Goal: Use online tool/utility: Utilize a website feature to perform a specific function

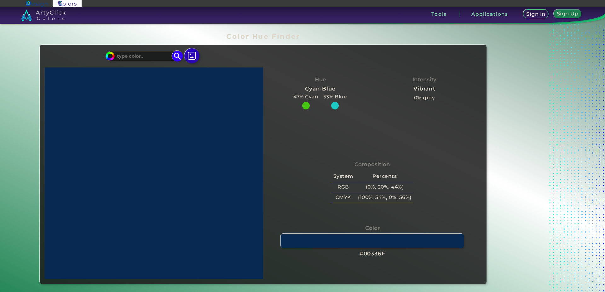
click at [107, 54] on input "#00bfff" at bounding box center [109, 55] width 8 height 8
click at [140, 57] on input at bounding box center [143, 56] width 59 height 9
click at [131, 55] on input at bounding box center [143, 56] width 59 height 9
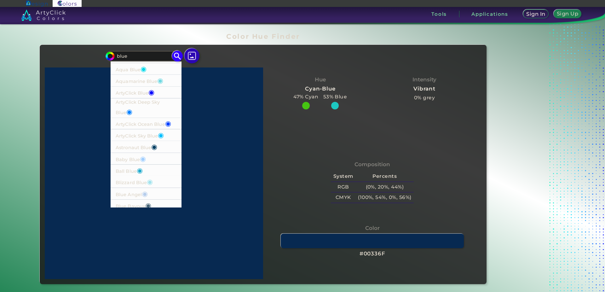
scroll to position [128, 0]
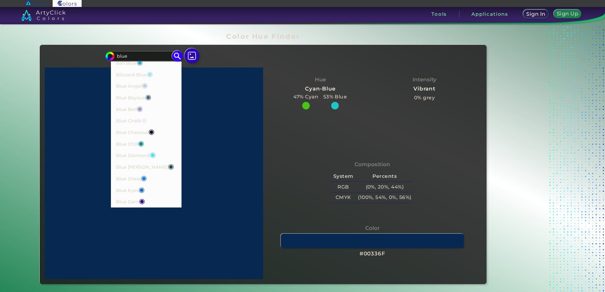
drag, startPoint x: 139, startPoint y: 56, endPoint x: 88, endPoint y: 53, distance: 50.5
click at [114, 53] on input "blue" at bounding box center [143, 56] width 59 height 9
type input "aqua"
click at [146, 125] on p "Dark Aquamarine ◉" at bounding box center [140, 131] width 48 height 12
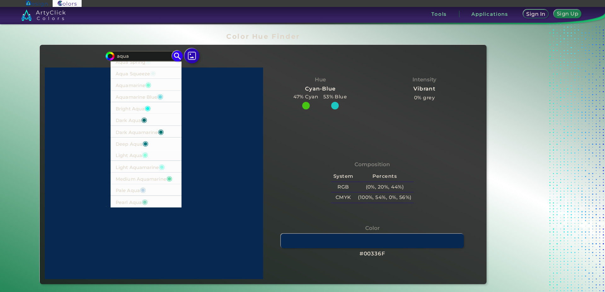
type input "#017371"
type input "RGB(1, 115, 113)"
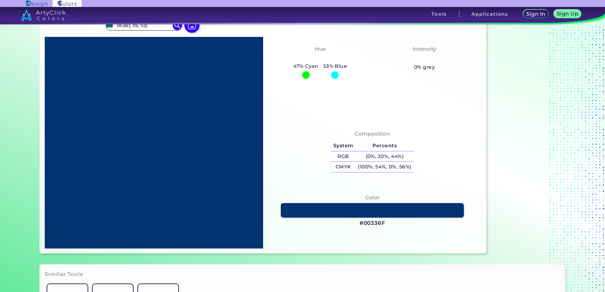
scroll to position [0, 0]
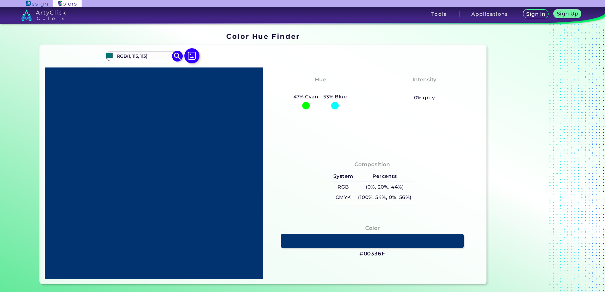
click at [173, 56] on img at bounding box center [177, 56] width 11 height 11
click at [176, 59] on img at bounding box center [177, 56] width 11 height 11
click at [176, 57] on img at bounding box center [177, 56] width 11 height 11
click at [164, 56] on input "RGB(1, 115, 113)" at bounding box center [143, 56] width 59 height 9
click at [180, 39] on div "Color Hue Finder" at bounding box center [263, 36] width 452 height 12
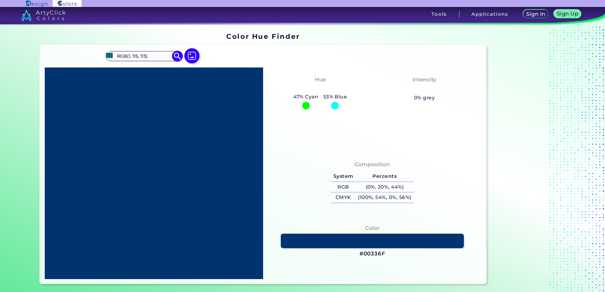
drag, startPoint x: 145, startPoint y: 57, endPoint x: 113, endPoint y: 60, distance: 31.9
click at [114, 60] on input "RGB(1, 115, 113)" at bounding box center [143, 56] width 59 height 9
click at [150, 56] on input "RGB(1, 115, 113)" at bounding box center [143, 56] width 59 height 9
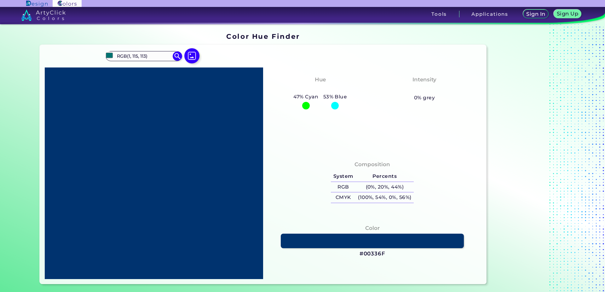
click at [224, 49] on div "#017371 RGB(1, 115, 113) Acadia ◉ Acid Green ◉ Aero Blue ◉ Alabaster ◉ Albescen…" at bounding box center [263, 164] width 447 height 239
click at [191, 55] on img at bounding box center [192, 56] width 18 height 18
click at [0, 0] on input "file" at bounding box center [0, 0] width 0 height 0
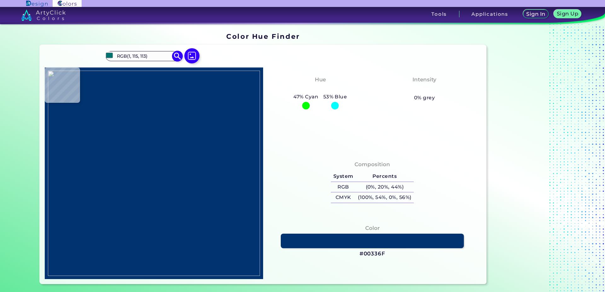
click at [173, 56] on img at bounding box center [177, 56] width 11 height 11
click at [156, 104] on img at bounding box center [154, 173] width 212 height 205
click at [178, 156] on img at bounding box center [154, 173] width 212 height 205
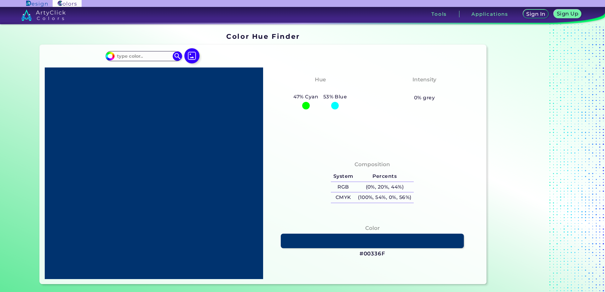
type input "#20c073"
type input "#20C073"
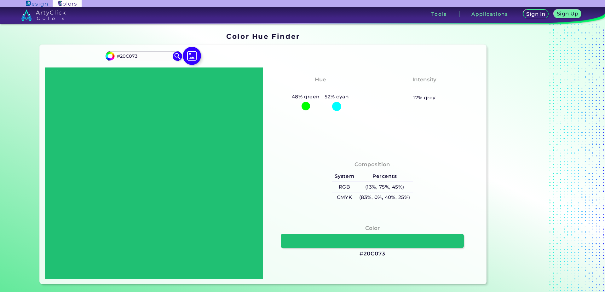
click at [191, 53] on img at bounding box center [192, 56] width 18 height 18
click at [0, 0] on input "file" at bounding box center [0, 0] width 0 height 0
type input "#000000"
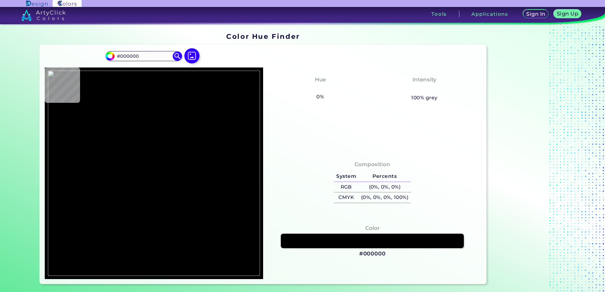
type input "#9b0c10"
type input "#9B0C10"
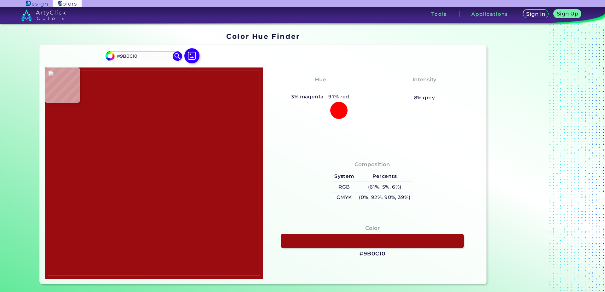
click at [159, 106] on img at bounding box center [154, 173] width 212 height 205
drag, startPoint x: 140, startPoint y: 57, endPoint x: 115, endPoint y: 59, distance: 25.3
click at [115, 59] on input "#9B0C10" at bounding box center [143, 56] width 59 height 9
click at [225, 58] on div "#9b0c10 #9B0C10 Acadia ◉ Acid Green ◉ Aero Blue ◉ Alabaster ◉ Albescent White ◉…" at bounding box center [263, 164] width 447 height 239
click at [111, 55] on img at bounding box center [109, 55] width 9 height 9
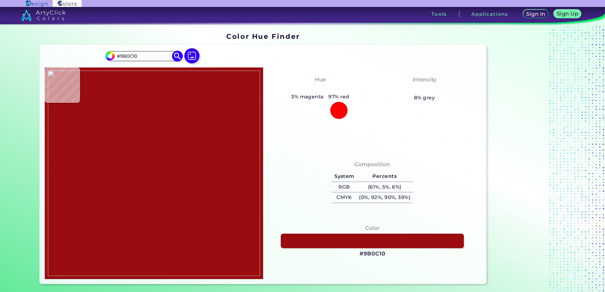
click at [108, 56] on input "#9b0c10" at bounding box center [109, 55] width 8 height 8
type input "#9c0c0f"
type input "#9C0C0F"
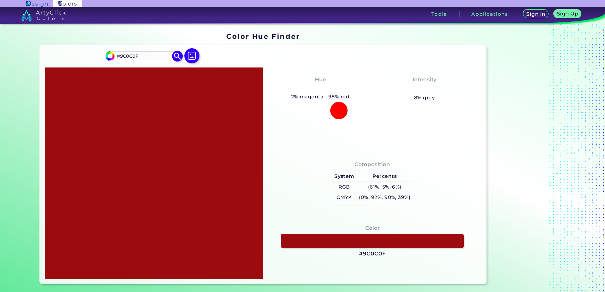
type input "#9e0c0f"
type input "#9E0C0F"
type input "#a20d11"
type input "#A20D11"
type input "#a40d11"
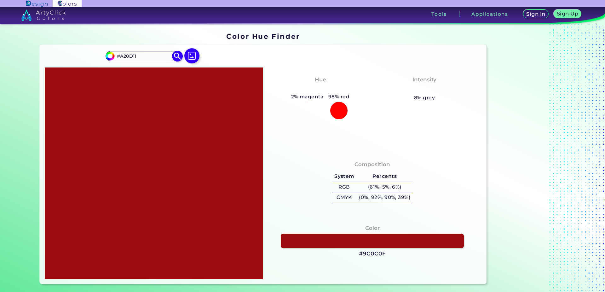
type input "#A40D11"
type input "#a60d11"
type input "#A60D11"
type input "#aa0d11"
type input "#AA0D11"
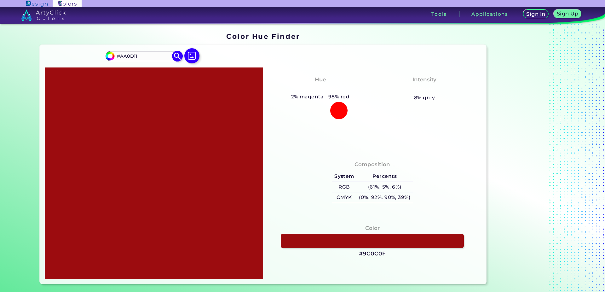
type input "#ac0d11"
type input "#AC0D11"
type input "#ae0d11"
type input "#AE0D11"
type input "#b10e12"
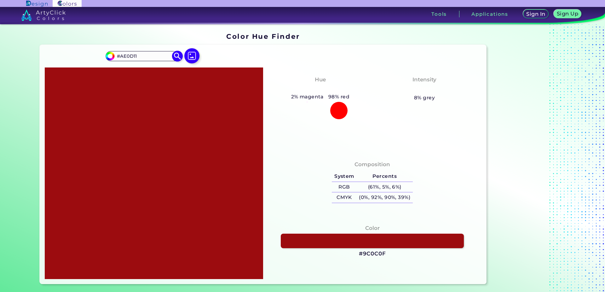
type input "#B10E12"
type input "#b40e12"
type input "#B40E12"
type input "#b60e12"
type input "#B60E12"
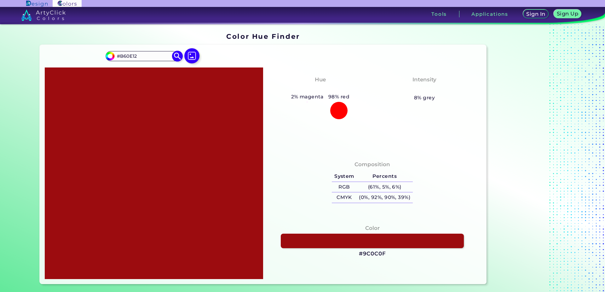
type input "#b80e12"
type input "#B80E12"
type input "#bc0e12"
type input "#BC0E12"
type input "#bd0f13"
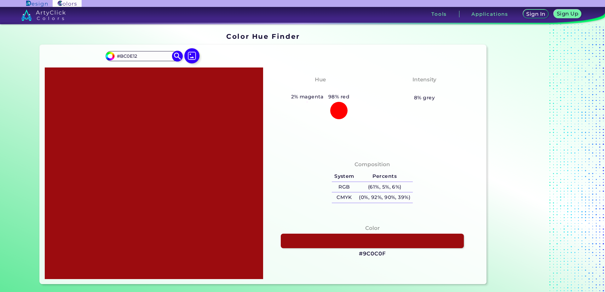
type input "#BD0F13"
type input "#bf0f13"
type input "#BF0F13"
type input "#c40f13"
type input "#C40F13"
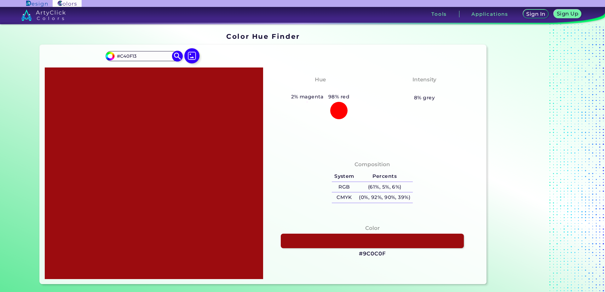
type input "#c60f13"
type input "#C60F13"
type input "#c80f13"
type input "#C80F13"
type input "#ca0f13"
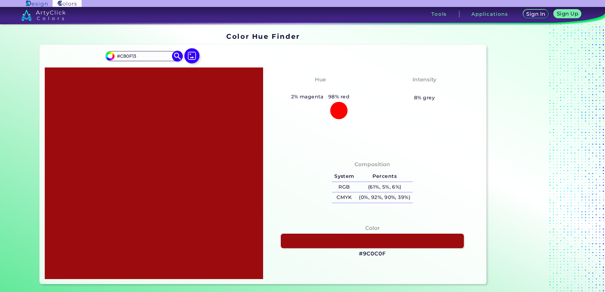
type input "#CA0F13"
type input "#cd1014"
type input "#CD1014"
type input "#cf1015"
type input "#CF1015"
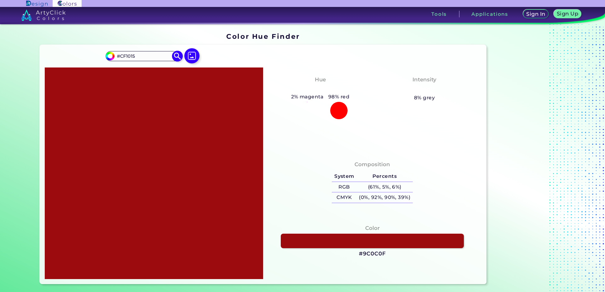
type input "#d11015"
type input "#D11015"
type input "#d61015"
type input "#D61015"
type input "#d81015"
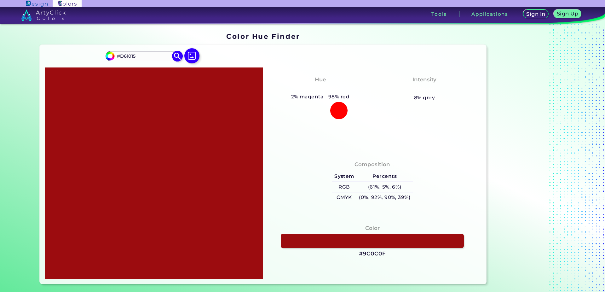
type input "#D81015"
type input "#d91116"
type input "#D91116"
type input "#db1116"
type input "#DB1116"
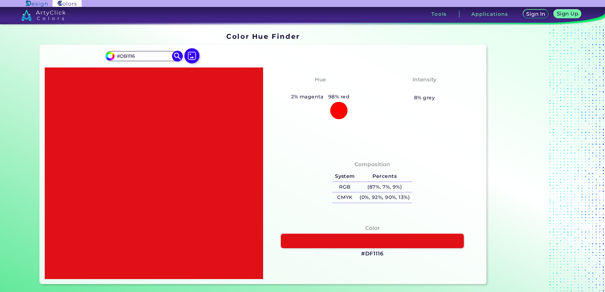
type input "#df1116"
type input "#DF1116"
type input "#e11116"
type input "#E11116"
type input "#e31116"
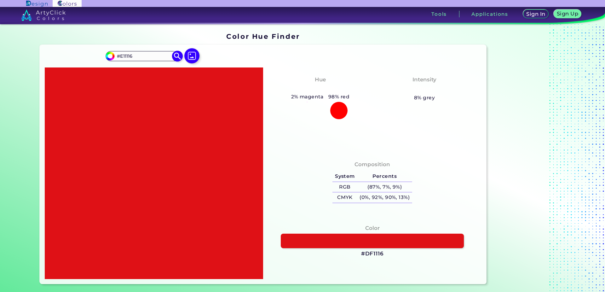
type input "#E31116"
type input "#e71217"
type input "#E71217"
type input "#e91217"
type input "#E91217"
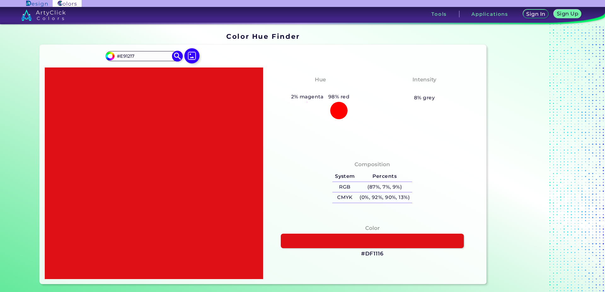
type input "#eb1217"
type input "#EB1217"
type input "#ed1217"
type input "#ED1217"
type input "#ed161c"
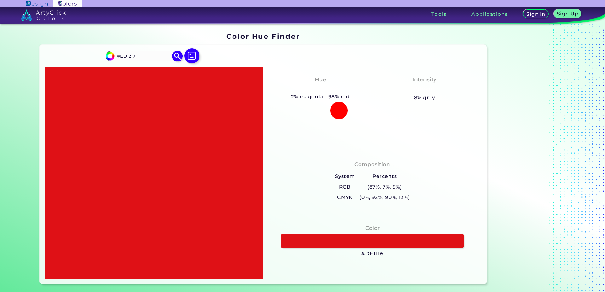
type input "#ED161C"
type input "#ed181e"
type input "#ED181E"
type input "#ee1a1f"
type input "#EE1A1F"
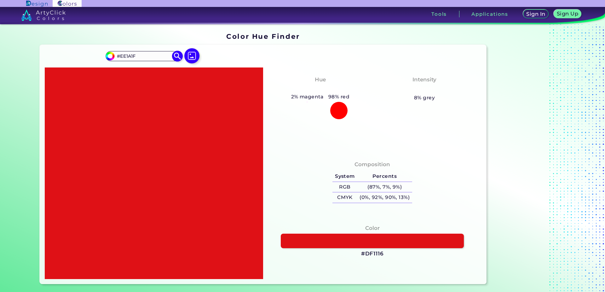
type input "#ee1e23"
type input "#EE1E23"
type input "#ee2025"
type input "#EE2025"
type input "#ee2227"
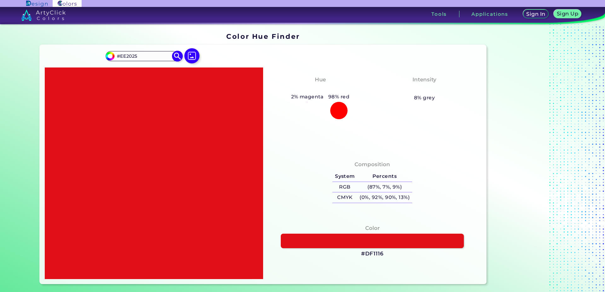
type input "#EE2227"
type input "#ee262c"
type input "#EE262C"
type input "#ef272d"
type input "#EF272D"
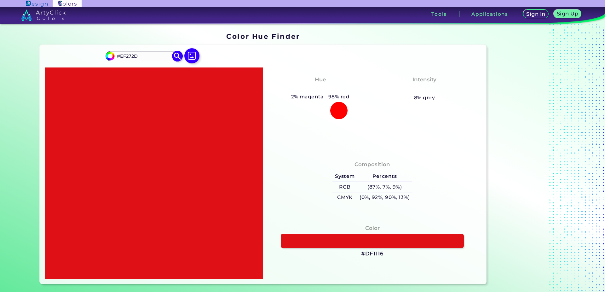
type input "#ef292f"
type input "#EF292F"
type input "#ef2c31"
type input "#EF2C31"
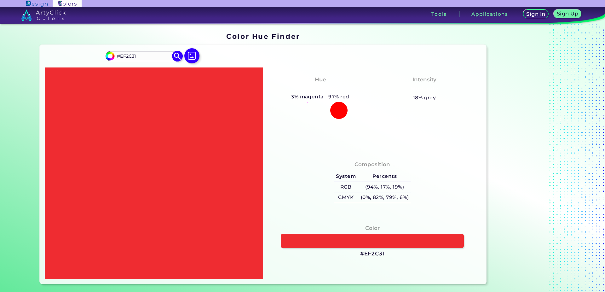
type input "#ef3035"
type input "#EF3035"
type input "#ef3236"
type input "#EF3236"
type input "#ef3438"
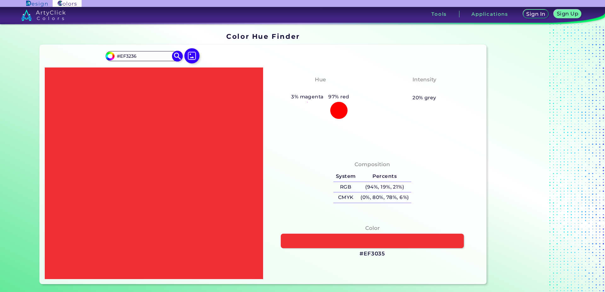
type input "#EF3438"
type input "#f0373c"
type input "#F0373C"
type input "#f0393e"
type input "#F0393E"
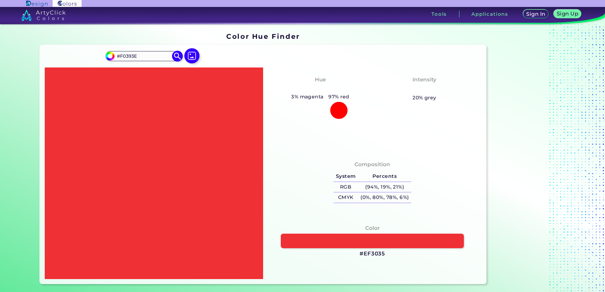
type input "#f03c40"
type input "#F03C40"
type input "#f03e42"
type input "#F03E42"
type input "#f04246"
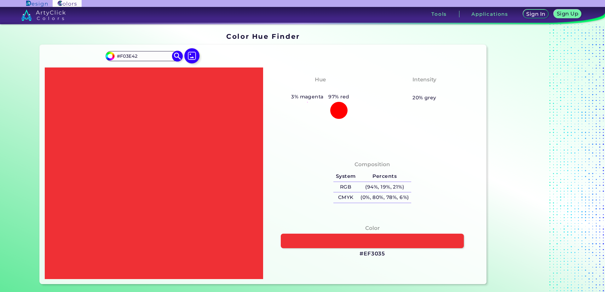
type input "#F04246"
type input "#f14347"
type input "#F14347"
type input "#f14549"
type input "#F14549"
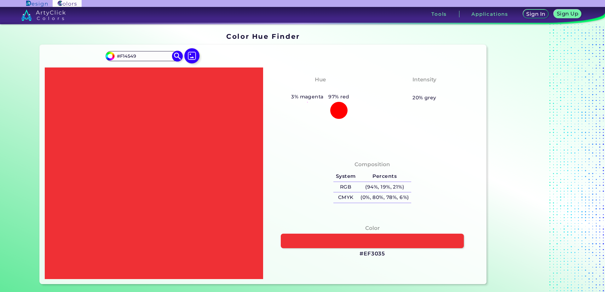
type input "#f1494e"
type input "#F1494E"
type input "#f14b50"
type input "#F14B50"
type input "#f14e52"
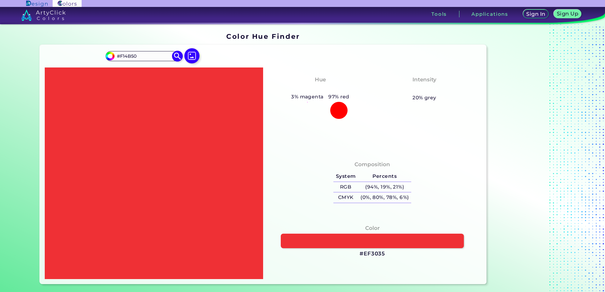
type input "#F14E52"
type input "#f15054"
type input "#F15054"
type input "#f25357"
type input "#F25357"
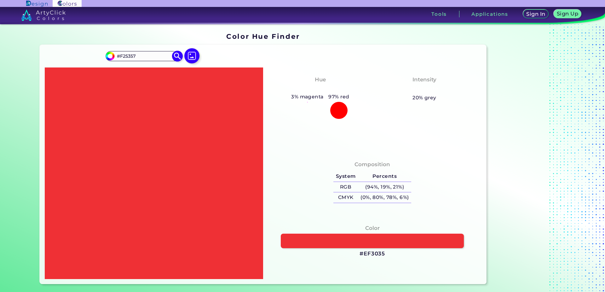
type input "#f25559"
type input "#F25559"
type input "#f2575b"
type input "#F2575B"
type input "#f25b60"
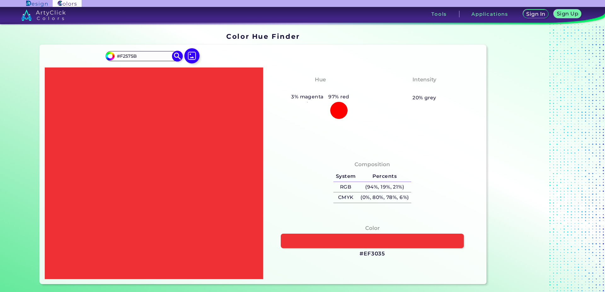
type input "#F25B60"
type input "#f25e62"
type input "#F25E62"
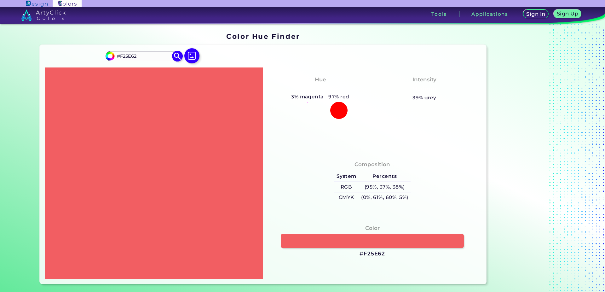
type input "#f35f63"
type input "#F35F63"
type input "#f36164"
type input "#F36164"
type input "#f36568"
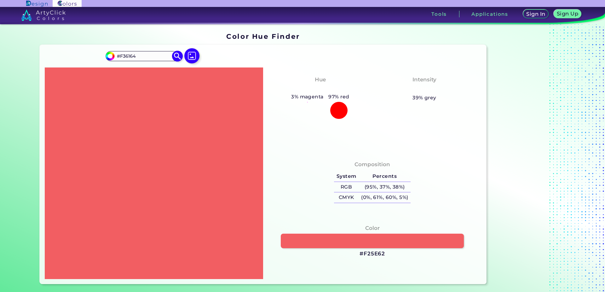
type input "#F36568"
type input "#f3676a"
type input "#F3676A"
type input "#f3696c"
type input "#F3696C"
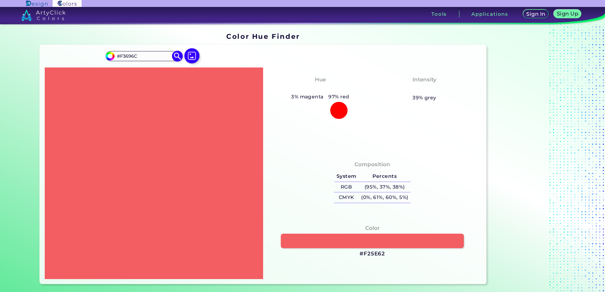
type input "#f46c70"
type input "#F46C70"
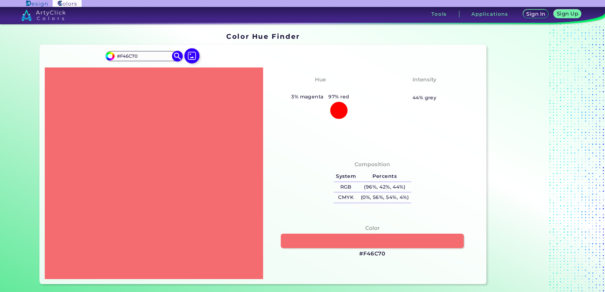
type input "#f46f72"
type input "#F46F72"
type input "#f47174"
type input "#F47174"
type input "#f47578"
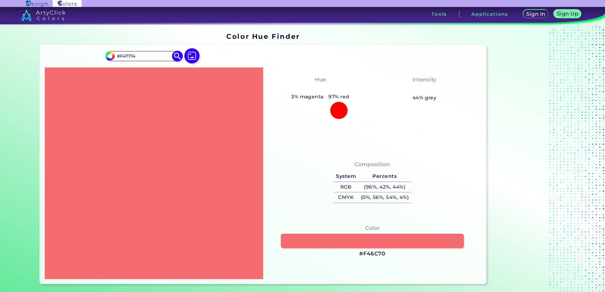
type input "#F47578"
type input "#f4777a"
type input "#F4777A"
type input "#f4797c"
type input "#F4797C"
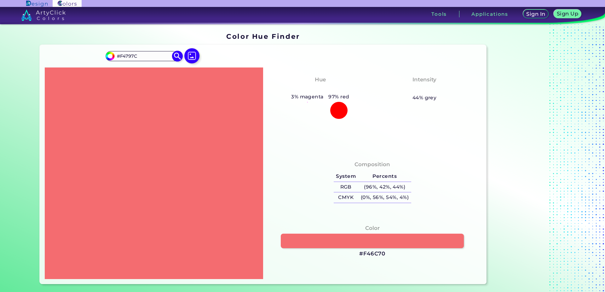
type input "#f57a7d"
type input "#F57A7D"
type input "#f57e82"
type input "#F57E82"
type input "#f58184"
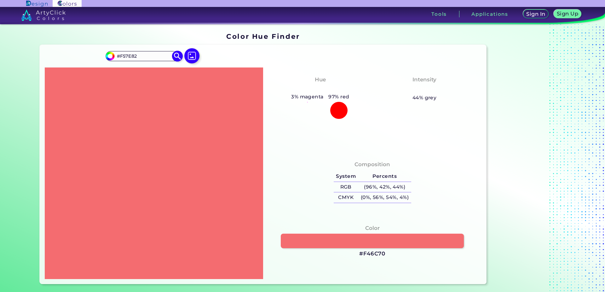
type input "#F58184"
type input "#f58386"
type input "#F58386"
type input "#f5878a"
type input "#F5878A"
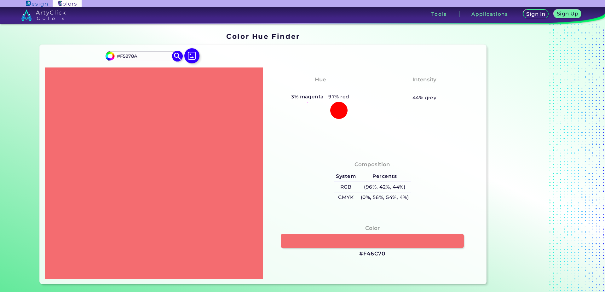
type input "#f5898c"
type input "#F5898C"
type input "#f78a8d"
type input "#F78A8D"
type input "#f78c8f"
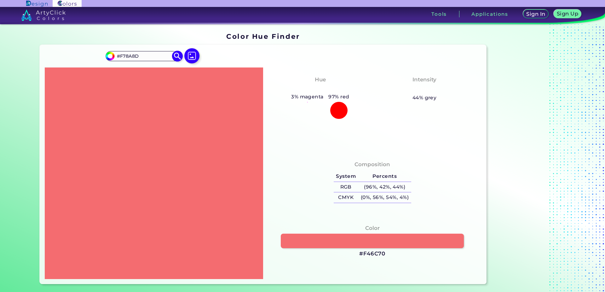
type input "#F78C8F"
type input "#f79193"
type input "#F79193"
type input "#f79395"
type input "#F79395"
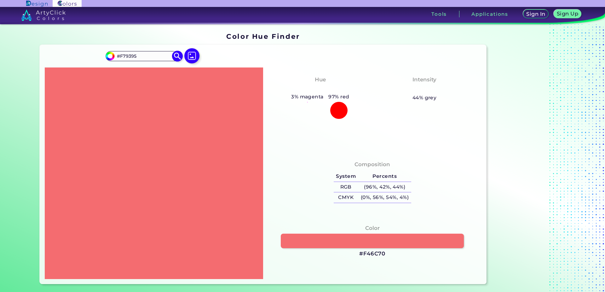
type input "#f79597"
type input "#F79597"
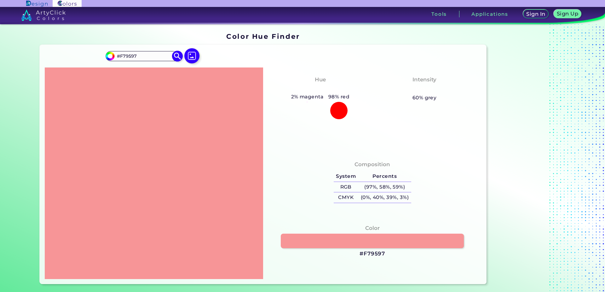
type input "#f8989a"
type input "#F8989A"
type input "#f89a9c"
type input "#F89A9C"
type input "#f89c9e"
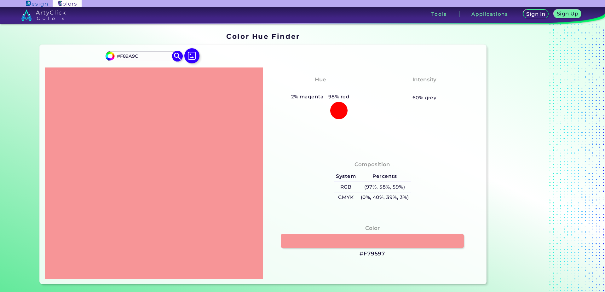
type input "#F89C9E"
type input "#f89ea0"
type input "#F89EA0"
type input "#f8a3a5"
type input "#F8A3A5"
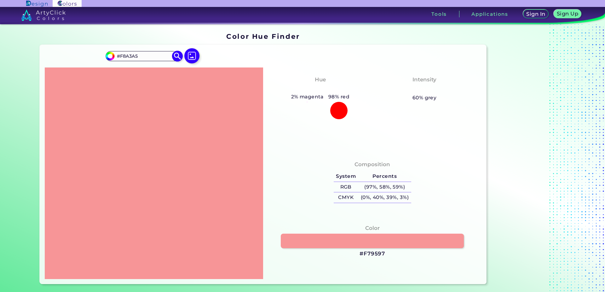
type input "#f8a5a7"
type input "#F8A5A7"
type input "#f9a6a8"
type input "#F9A6A8"
type input "#f9aaac"
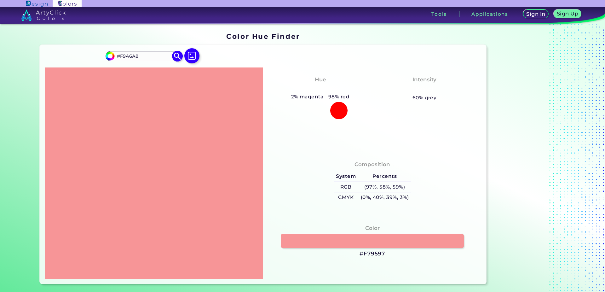
type input "#F9AAAC"
type input "#f9acae"
type input "#F9ACAE"
type input "#f9aeb0"
type input "#F9AEB0"
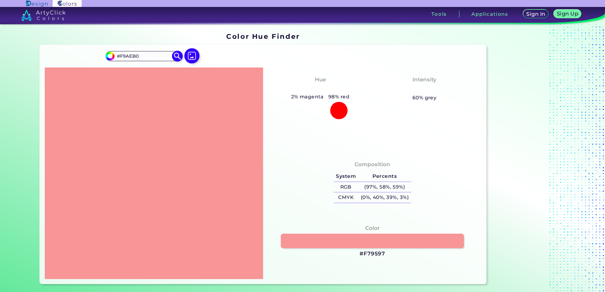
type input "#f9b0b3"
type input "#F9B0B3"
type input "#fab4b6"
type input "#FAB4B6"
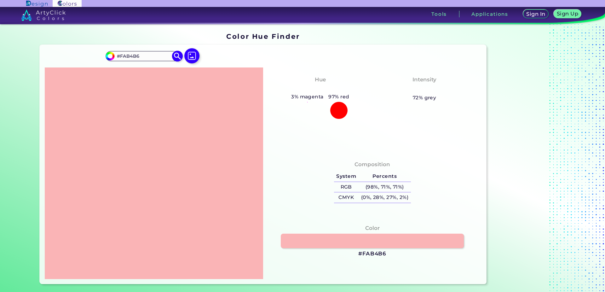
type input "#fab6b8"
type input "#FAB6B8"
type input "#fab8ba"
